Goal: Entertainment & Leisure: Consume media (video, audio)

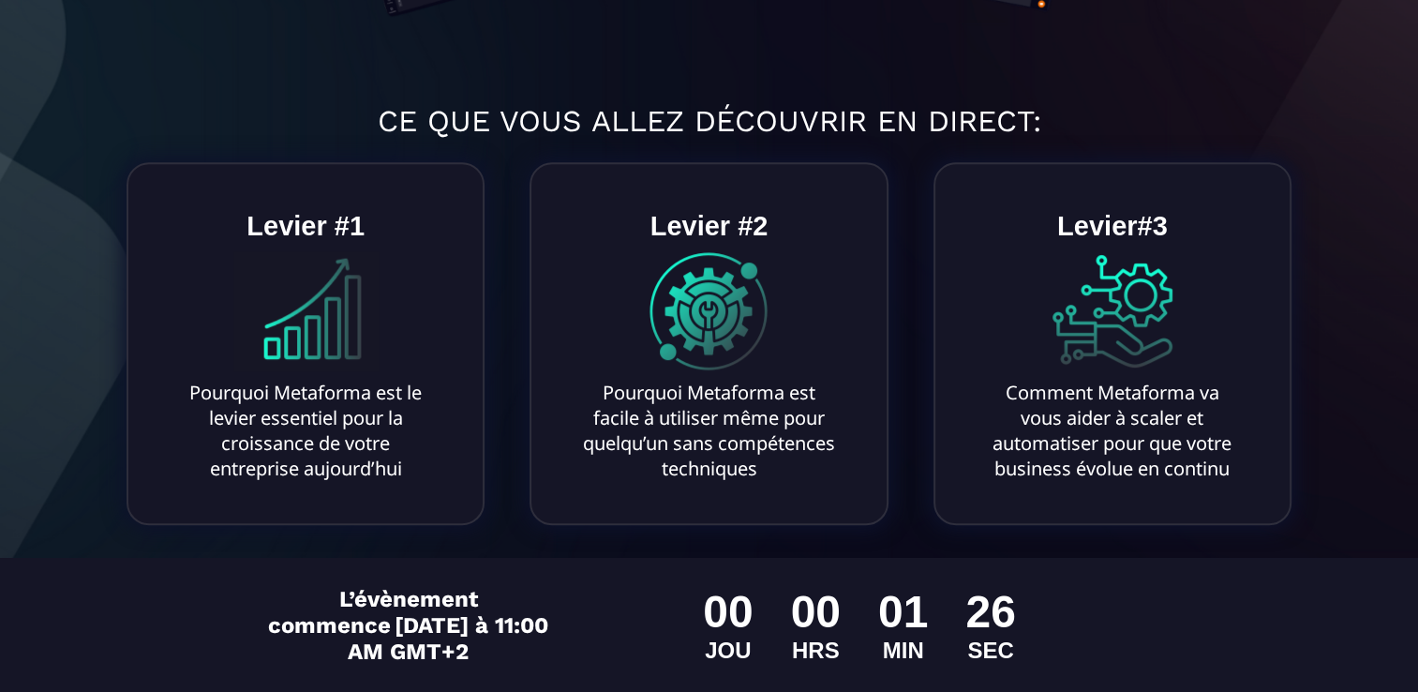
scroll to position [735, 0]
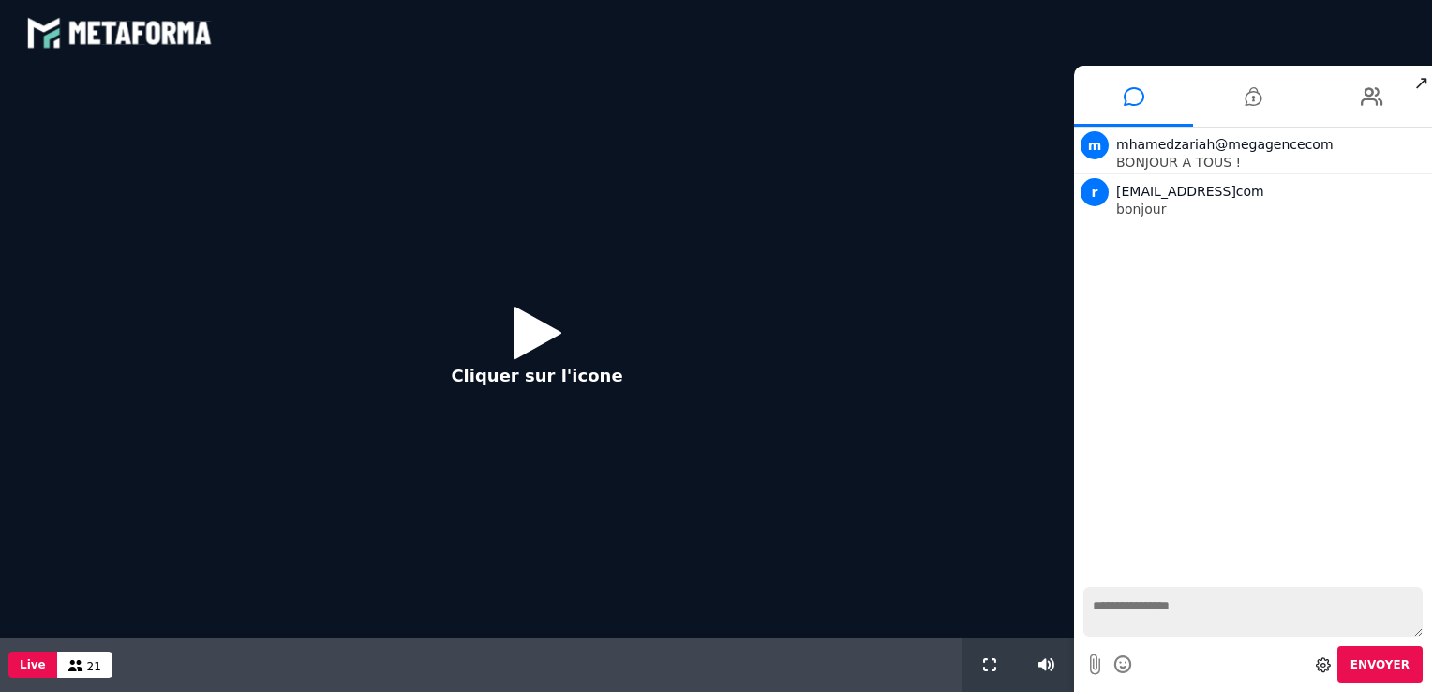
click at [546, 336] on icon at bounding box center [538, 332] width 48 height 61
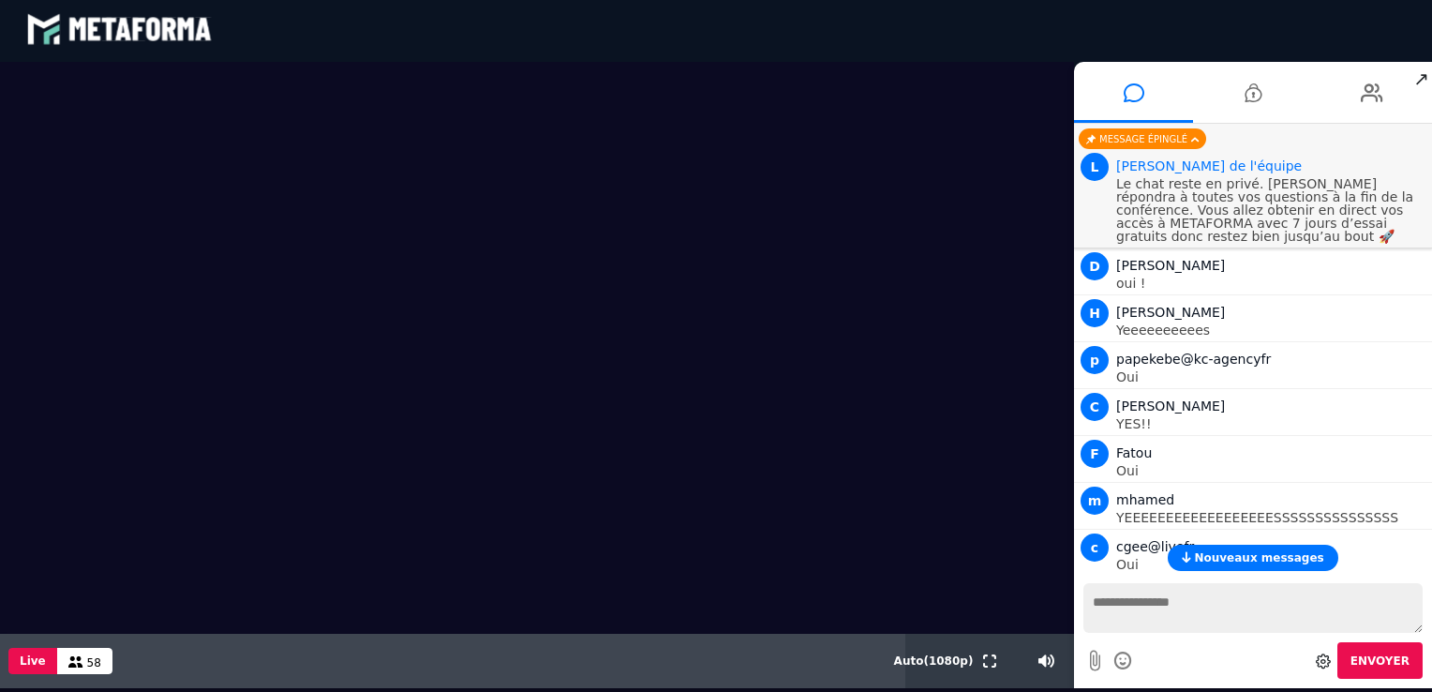
scroll to position [0, 231]
